Goal: Information Seeking & Learning: Learn about a topic

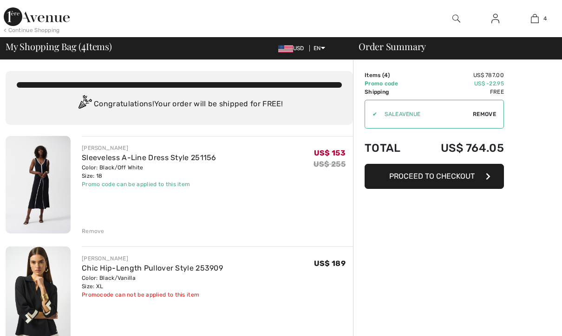
scroll to position [228, 0]
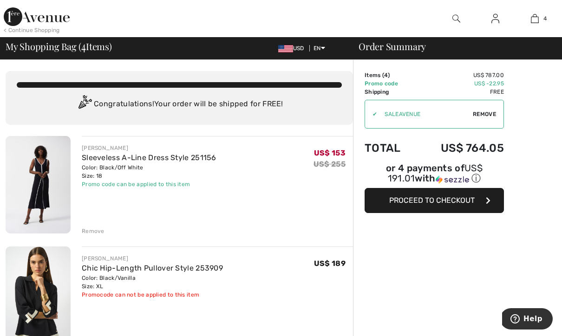
click at [456, 20] on img at bounding box center [456, 18] width 8 height 11
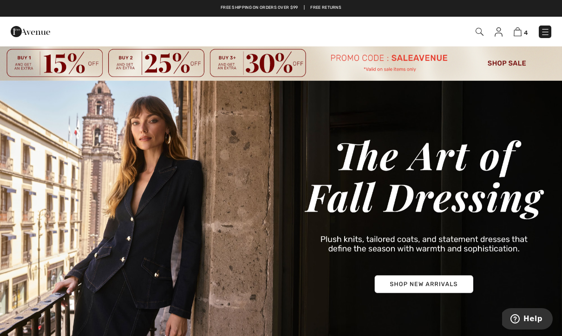
click at [482, 31] on img at bounding box center [479, 32] width 8 height 8
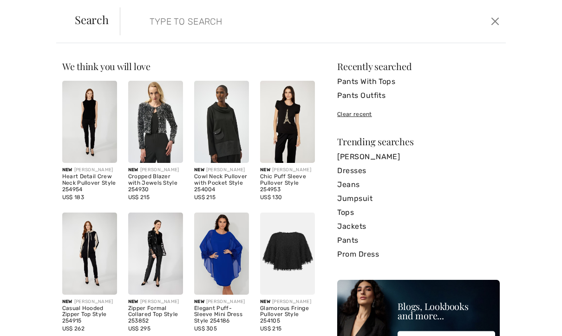
click at [314, 28] on input "search" at bounding box center [273, 21] width 260 height 28
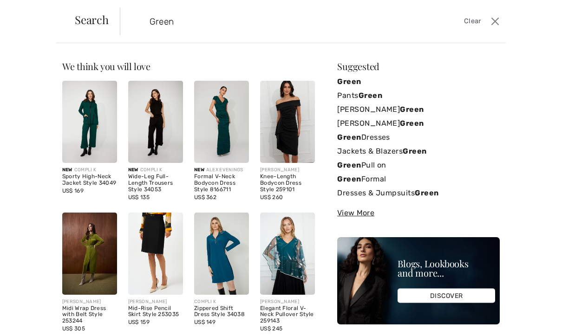
type input "Green"
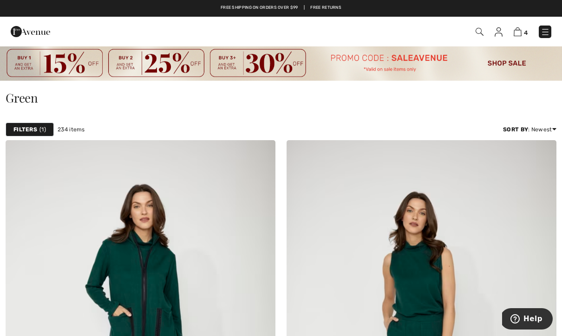
click at [34, 126] on strong "Filters" at bounding box center [25, 129] width 24 height 8
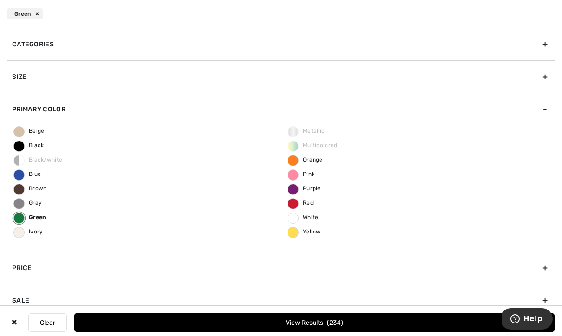
click at [301, 188] on span "Purple" at bounding box center [304, 188] width 33 height 7
click at [0, 0] on input "Purple" at bounding box center [0, 0] width 0 height 0
click at [538, 78] on div "Size" at bounding box center [280, 76] width 547 height 33
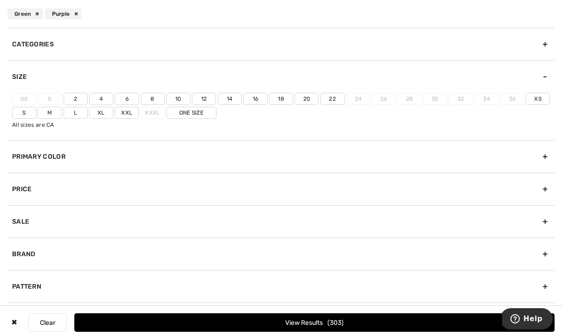
click at [280, 97] on label "18" at bounding box center [281, 99] width 24 height 12
click at [0, 0] on input"] "18" at bounding box center [0, 0] width 0 height 0
click at [101, 111] on label "Xl" at bounding box center [101, 113] width 24 height 12
click at [0, 0] on input"] "Xl" at bounding box center [0, 0] width 0 height 0
click at [126, 111] on label "Xxl" at bounding box center [127, 113] width 24 height 12
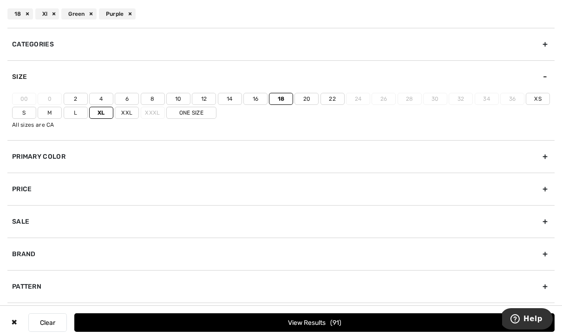
click at [0, 0] on input"] "Xxl" at bounding box center [0, 0] width 0 height 0
click at [202, 114] on label "One Size" at bounding box center [191, 113] width 50 height 12
click at [0, 0] on input"] "One Size" at bounding box center [0, 0] width 0 height 0
click at [364, 321] on button "View Results 93" at bounding box center [314, 322] width 480 height 19
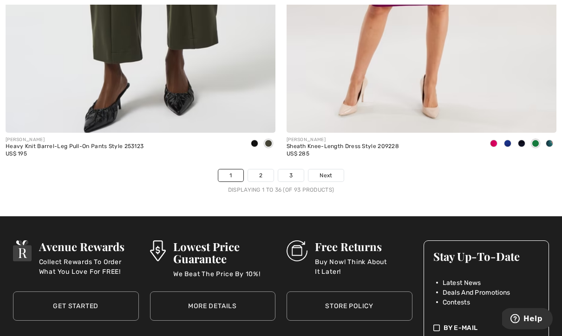
scroll to position [8226, 0]
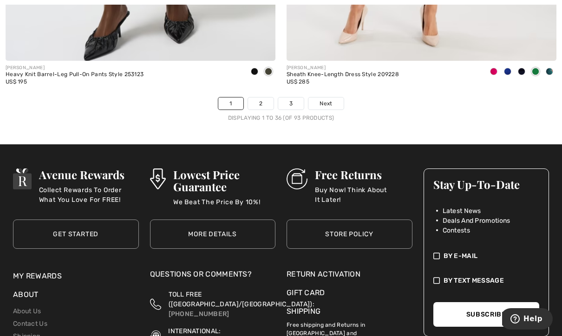
click at [333, 98] on link "Next" at bounding box center [325, 104] width 35 height 12
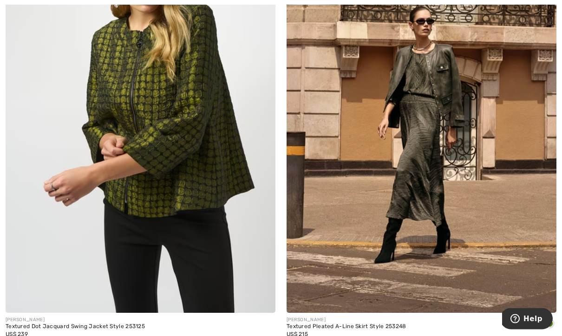
scroll to position [673, 0]
click at [447, 178] on img at bounding box center [422, 111] width 270 height 405
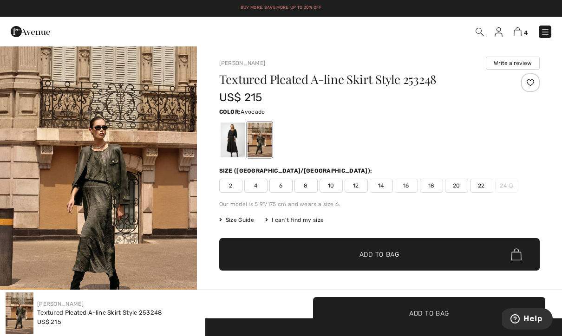
click at [235, 137] on div at bounding box center [232, 140] width 24 height 35
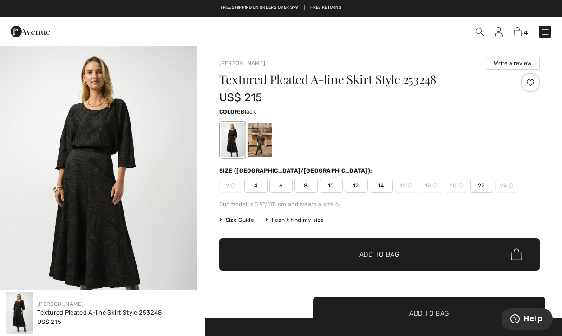
click at [262, 139] on div at bounding box center [259, 140] width 24 height 35
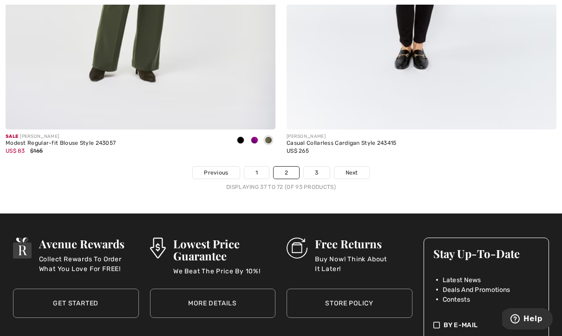
scroll to position [8121, 0]
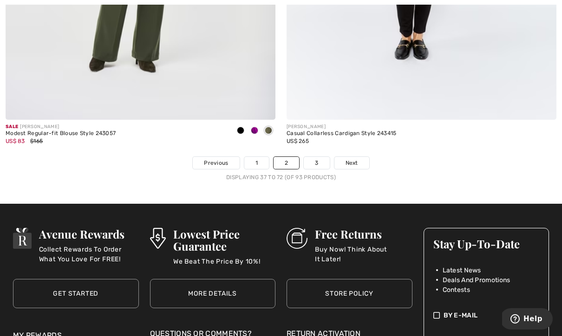
click at [366, 157] on link "Next" at bounding box center [351, 163] width 35 height 12
